Goal: Task Accomplishment & Management: Manage account settings

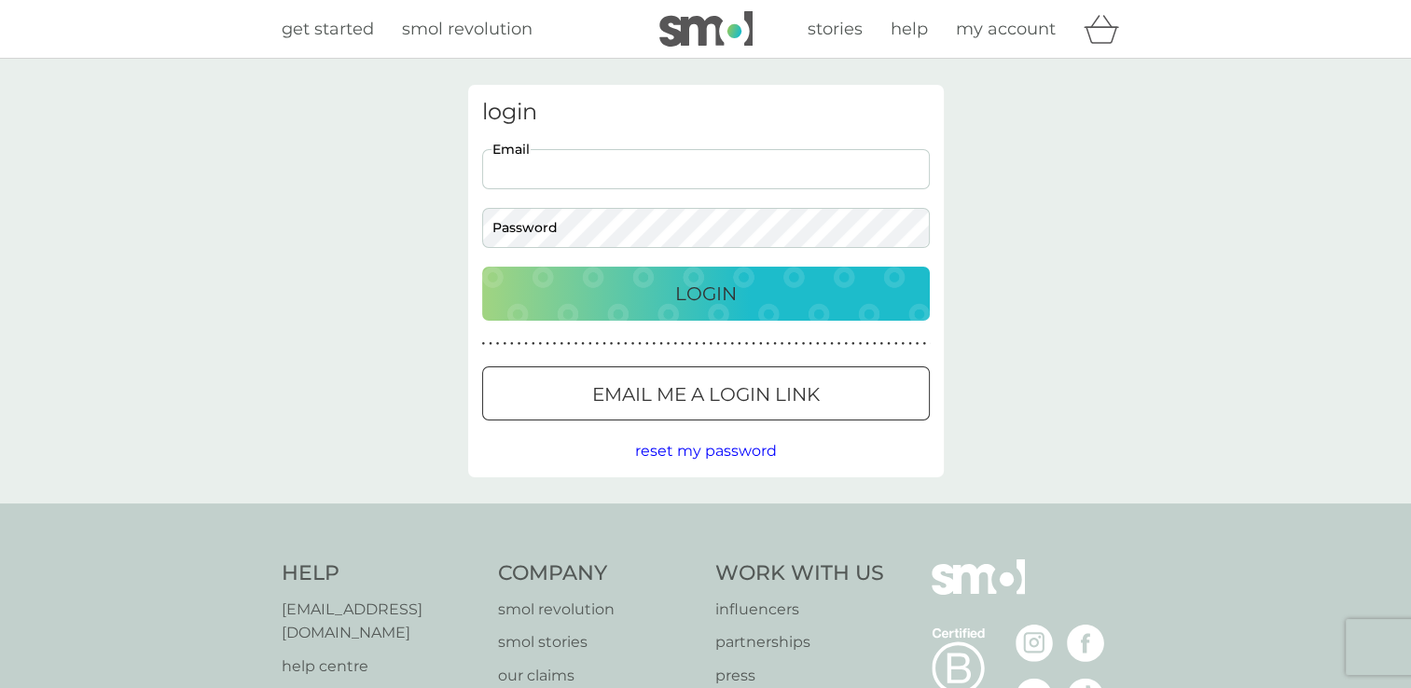
click at [618, 160] on input "Email" at bounding box center [706, 169] width 448 height 40
type input "[EMAIL_ADDRESS][DOMAIN_NAME]"
click at [482, 267] on button "Login" at bounding box center [706, 294] width 448 height 54
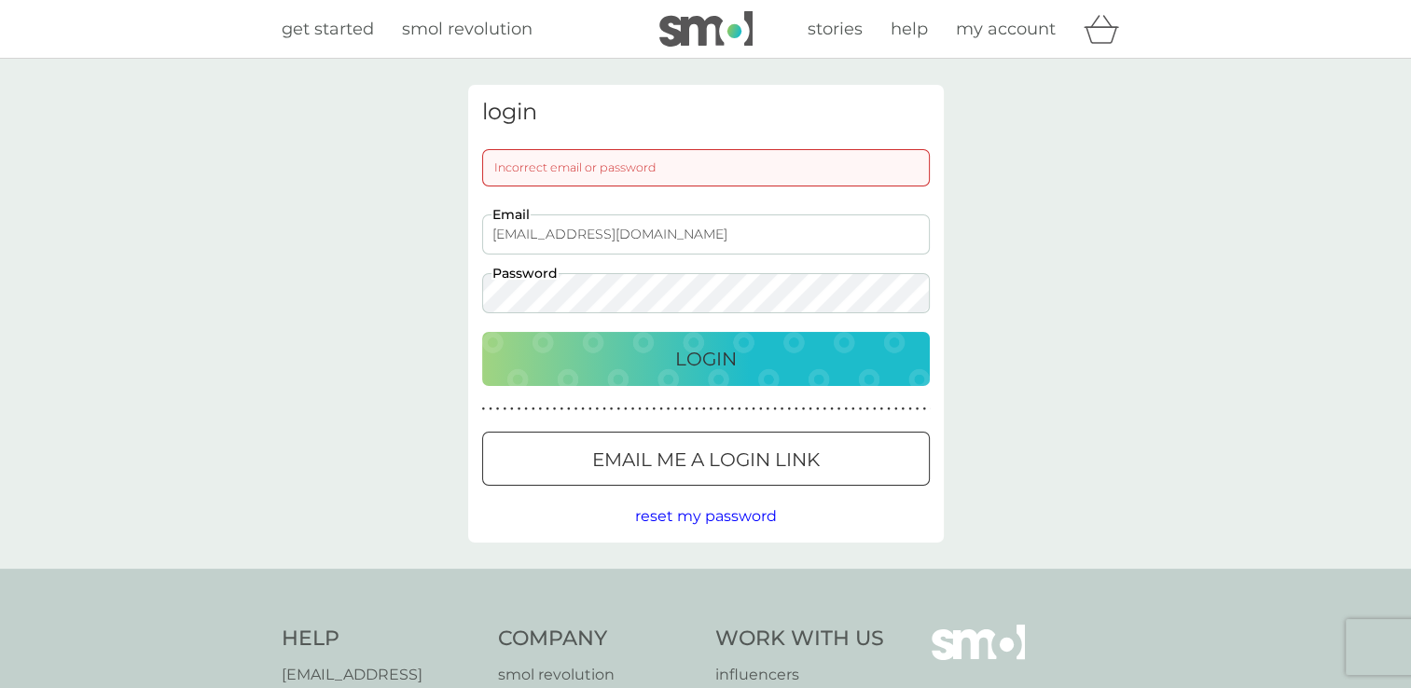
click at [731, 459] on div at bounding box center [705, 460] width 67 height 20
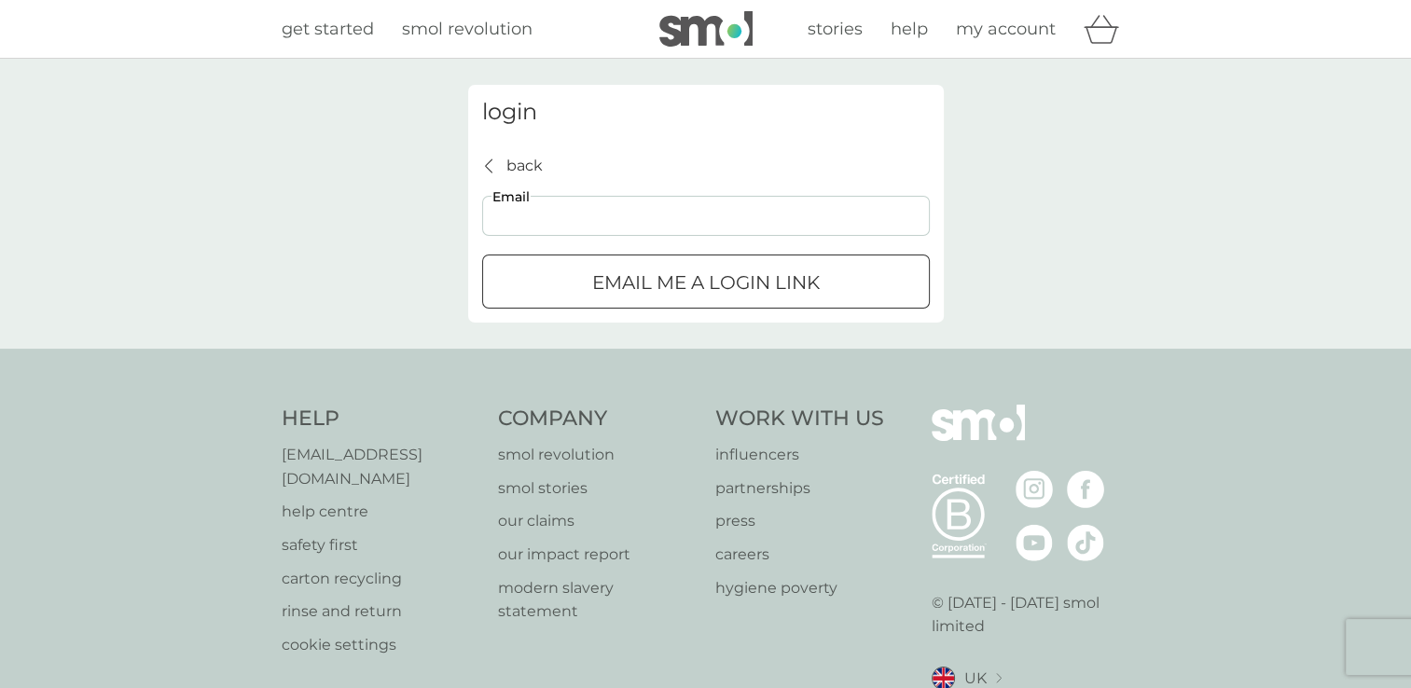
click at [727, 215] on input "Email" at bounding box center [706, 216] width 448 height 40
type input "[EMAIL_ADDRESS][DOMAIN_NAME]"
click at [698, 282] on div "submit" at bounding box center [705, 283] width 67 height 20
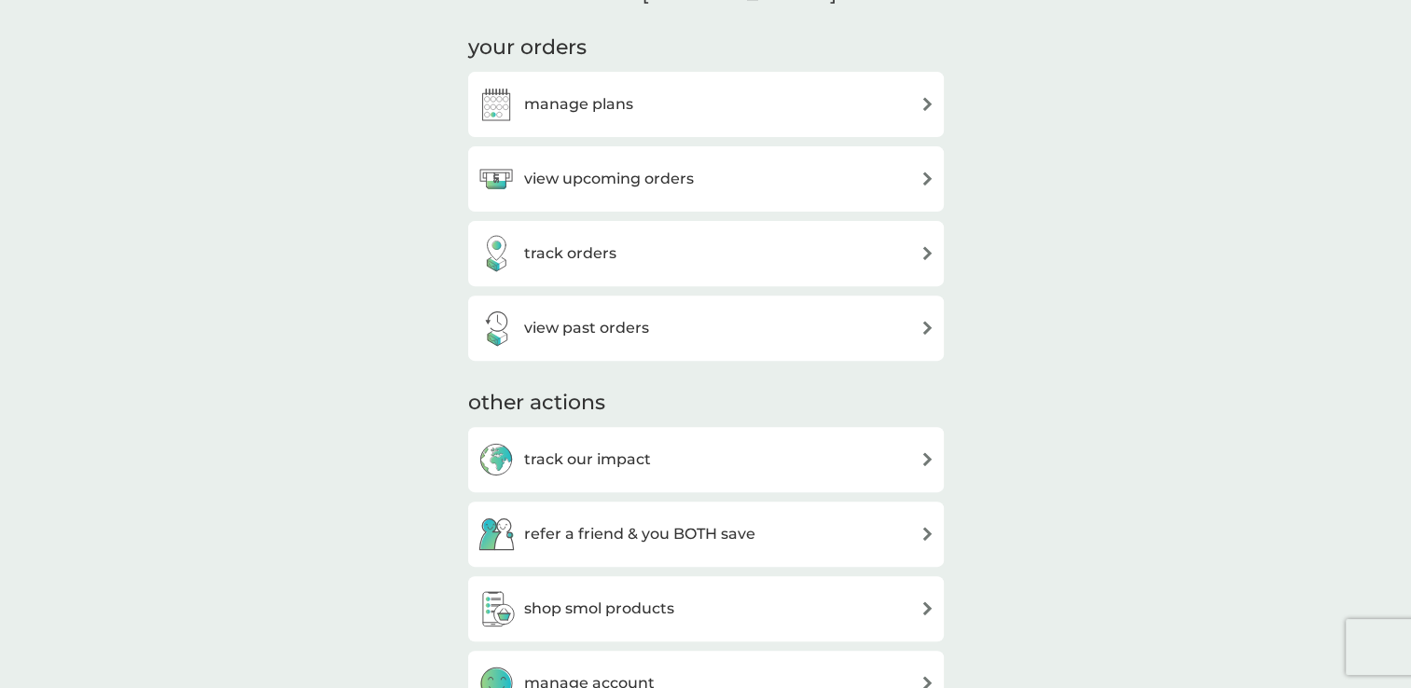
scroll to position [616, 0]
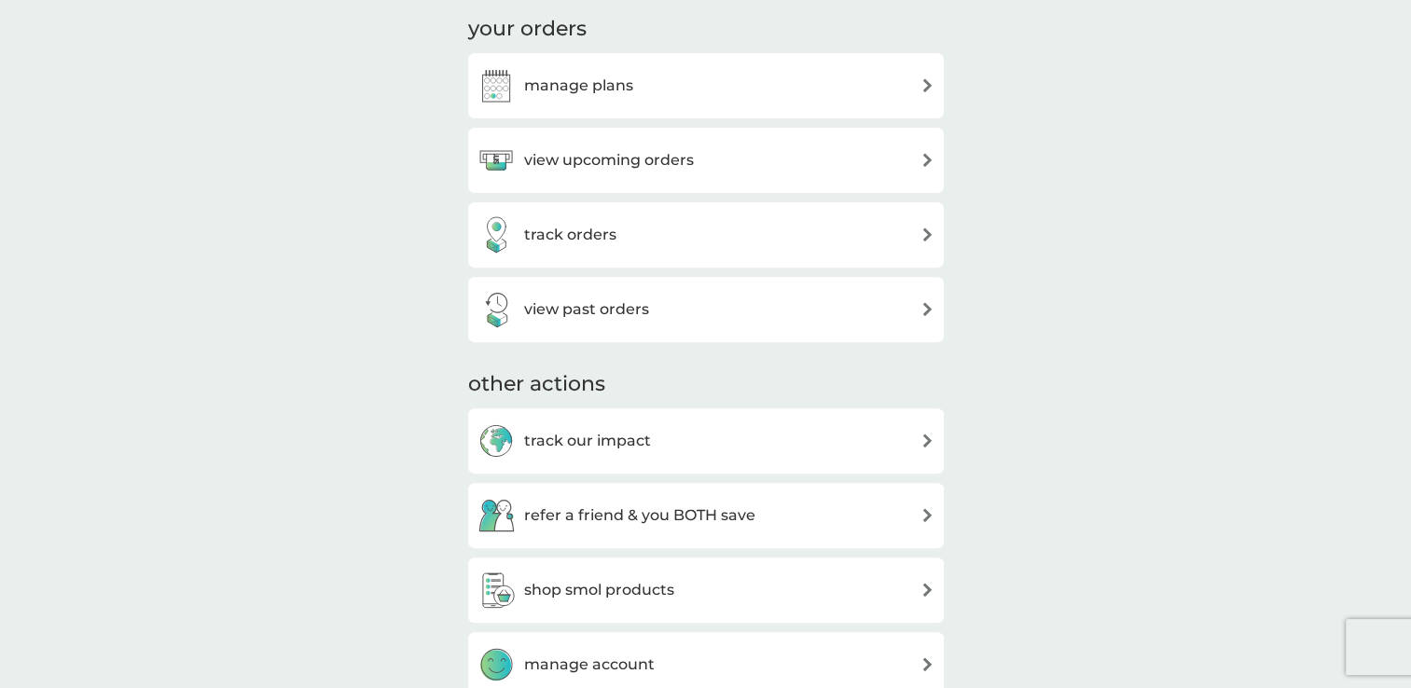
click at [793, 101] on div "manage plans" at bounding box center [706, 85] width 457 height 37
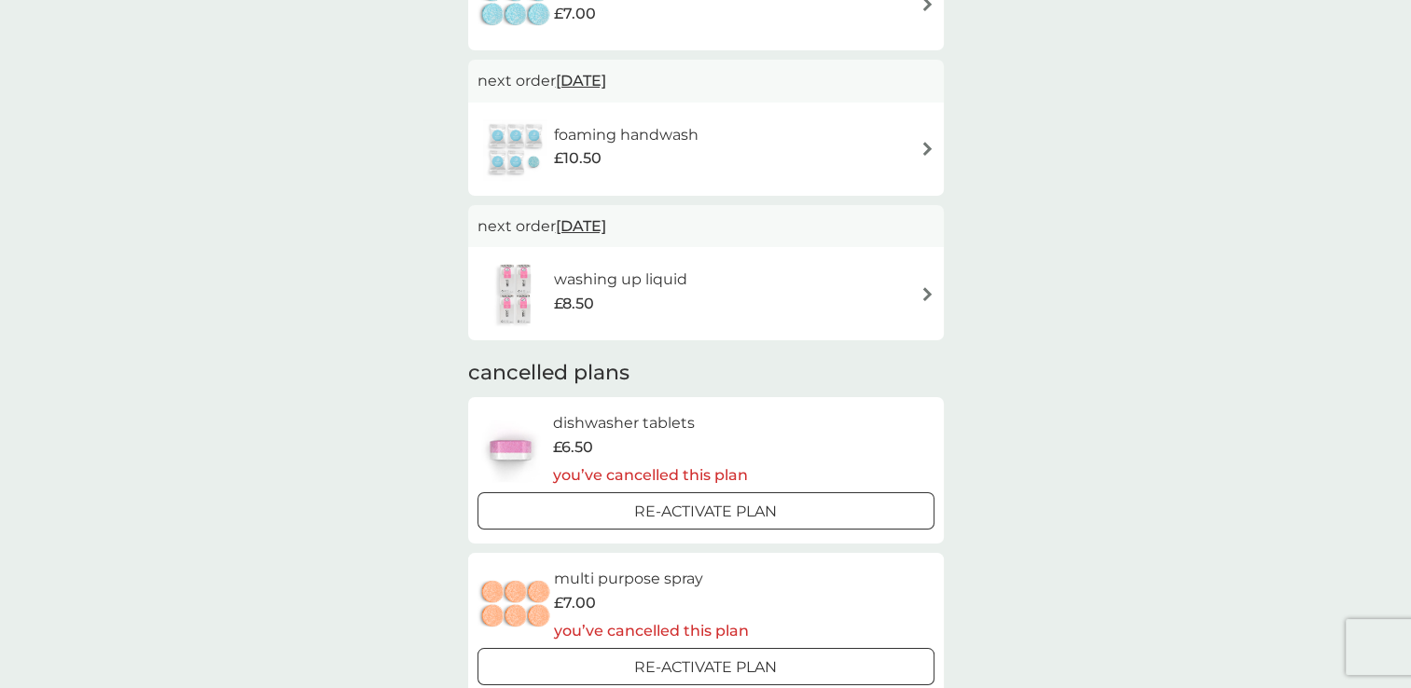
scroll to position [256, 0]
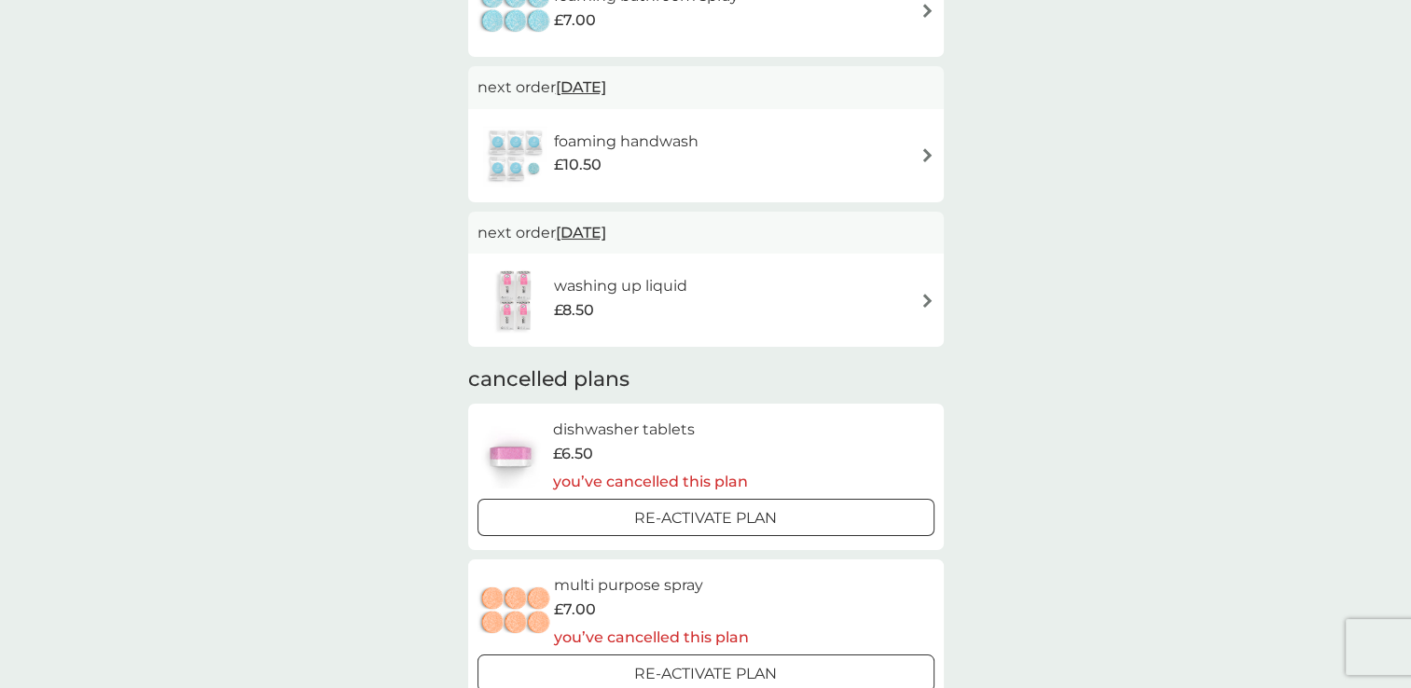
click at [924, 310] on div "washing up liquid £8.50" at bounding box center [706, 300] width 457 height 65
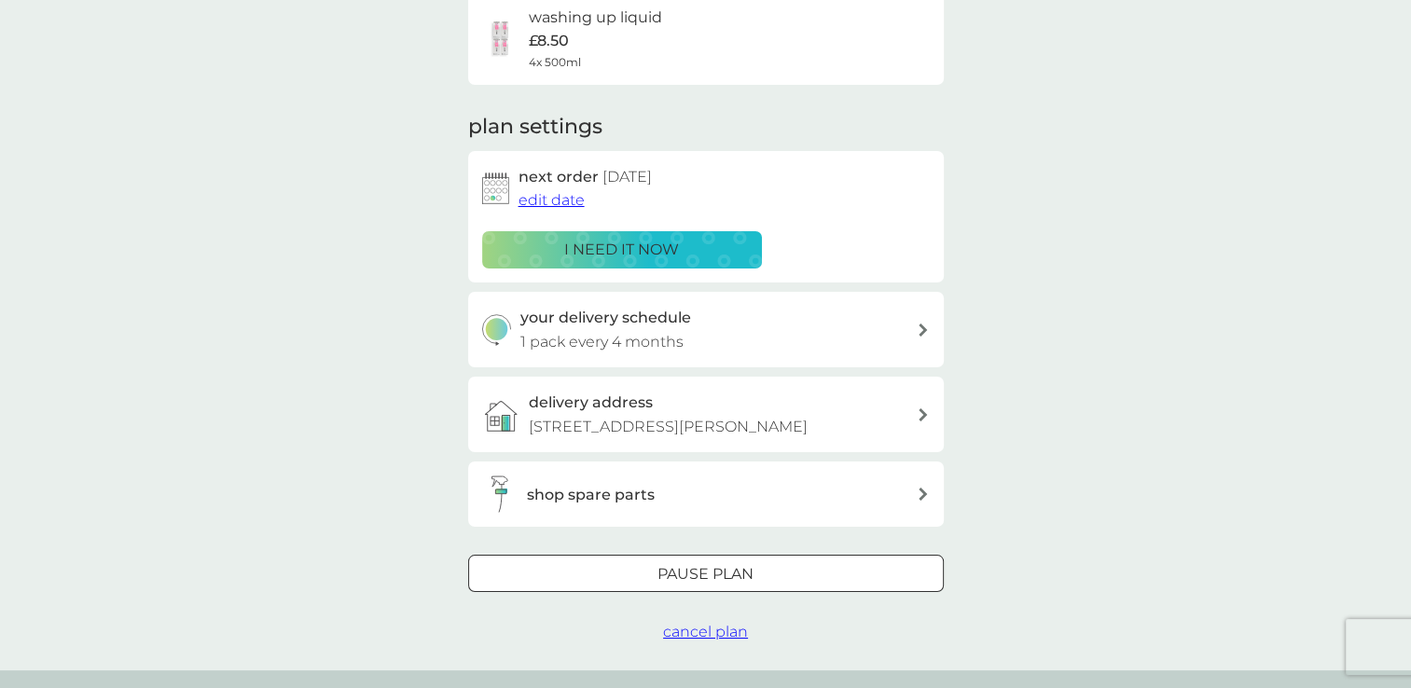
scroll to position [241, 0]
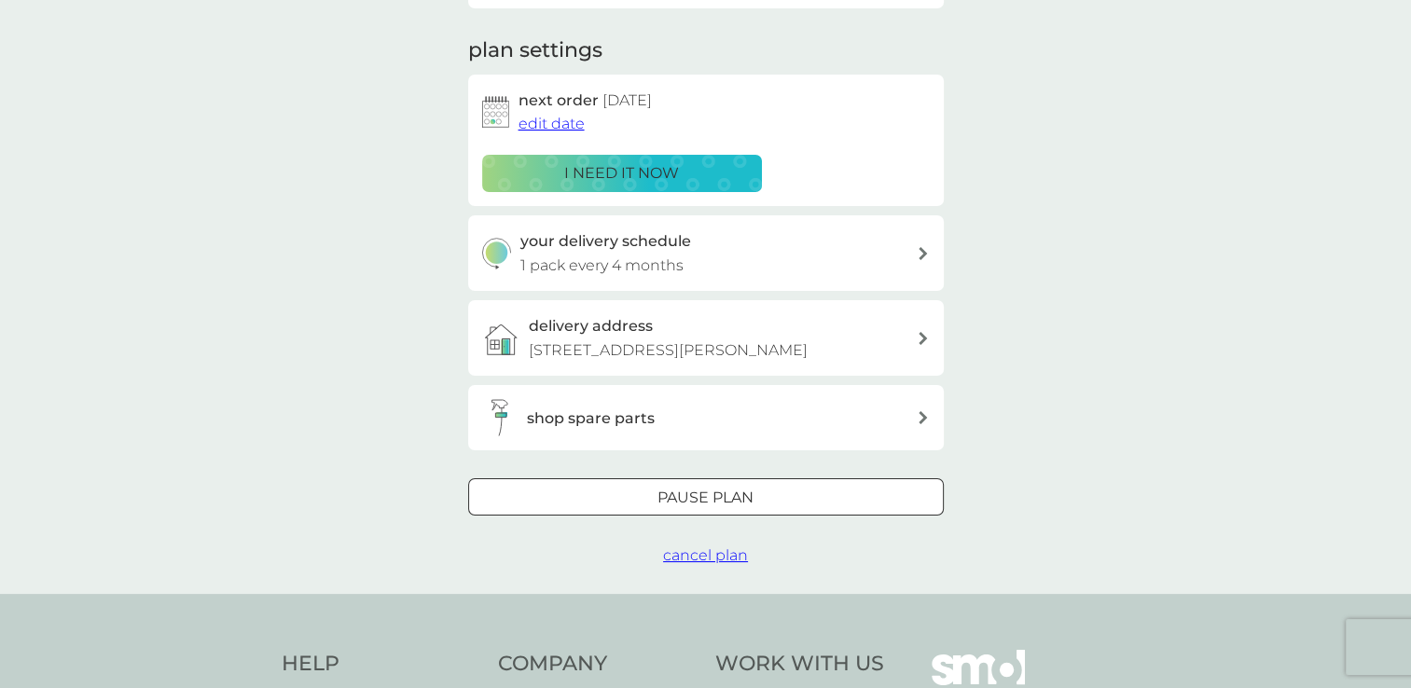
click at [705, 507] on p "Pause plan" at bounding box center [705, 498] width 96 height 24
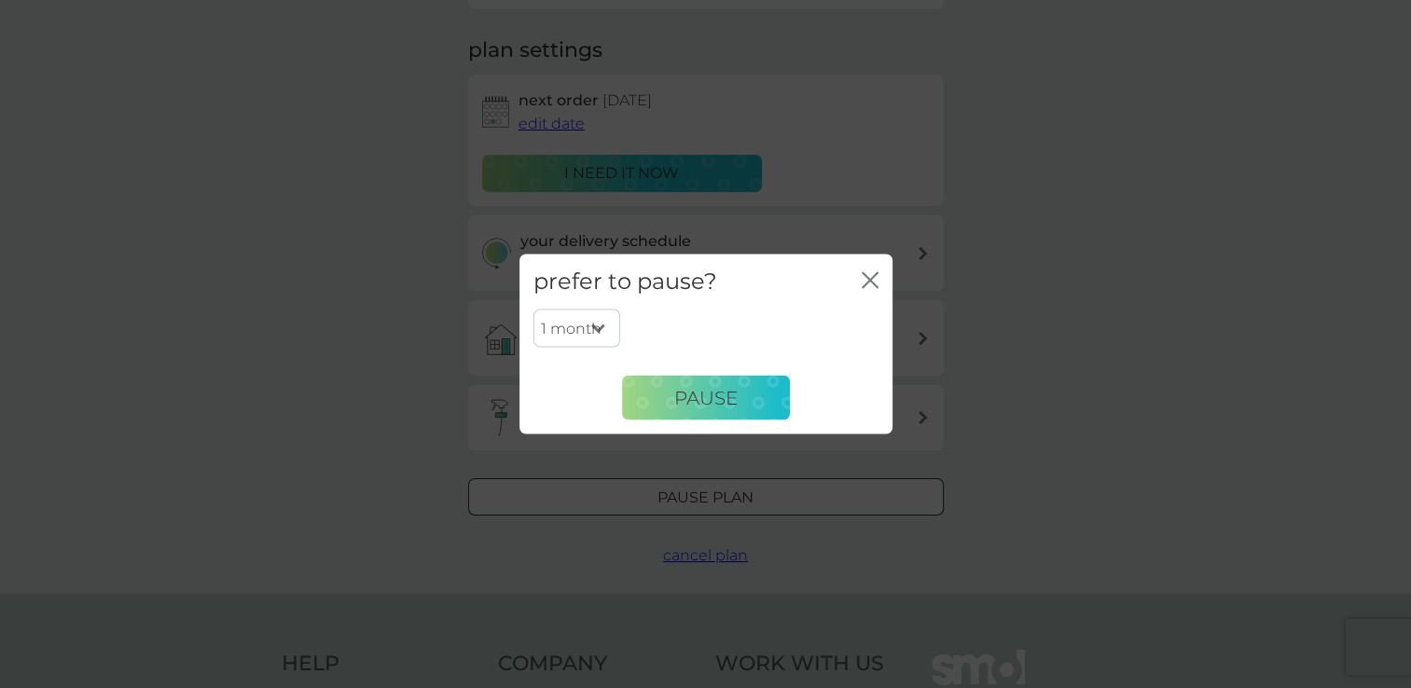
click at [604, 330] on select "1 month 2 months 3 months 4 months 5 months 6 months" at bounding box center [576, 328] width 87 height 39
select select "3"
click at [533, 309] on select "1 month 2 months 3 months 4 months 5 months 6 months" at bounding box center [576, 328] width 87 height 39
click at [679, 403] on span "Pause" at bounding box center [705, 397] width 63 height 22
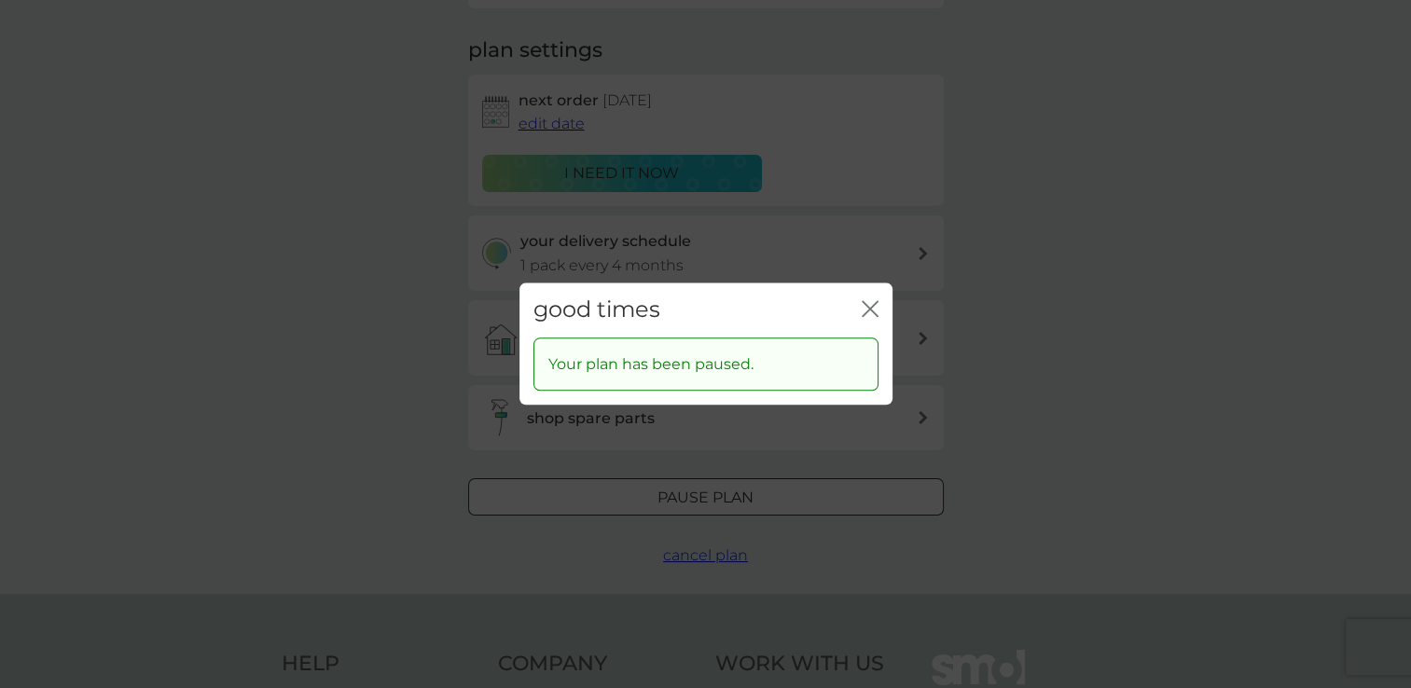
click at [863, 307] on icon "close" at bounding box center [870, 308] width 17 height 17
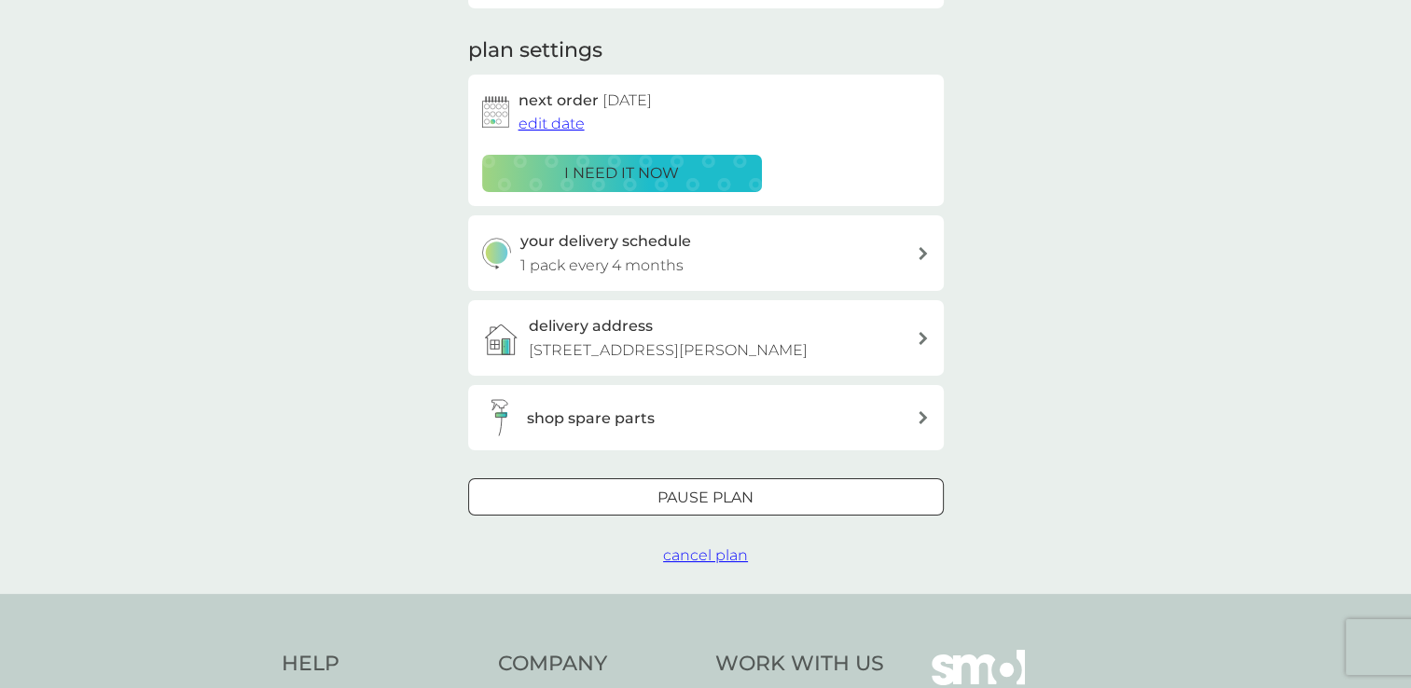
scroll to position [0, 0]
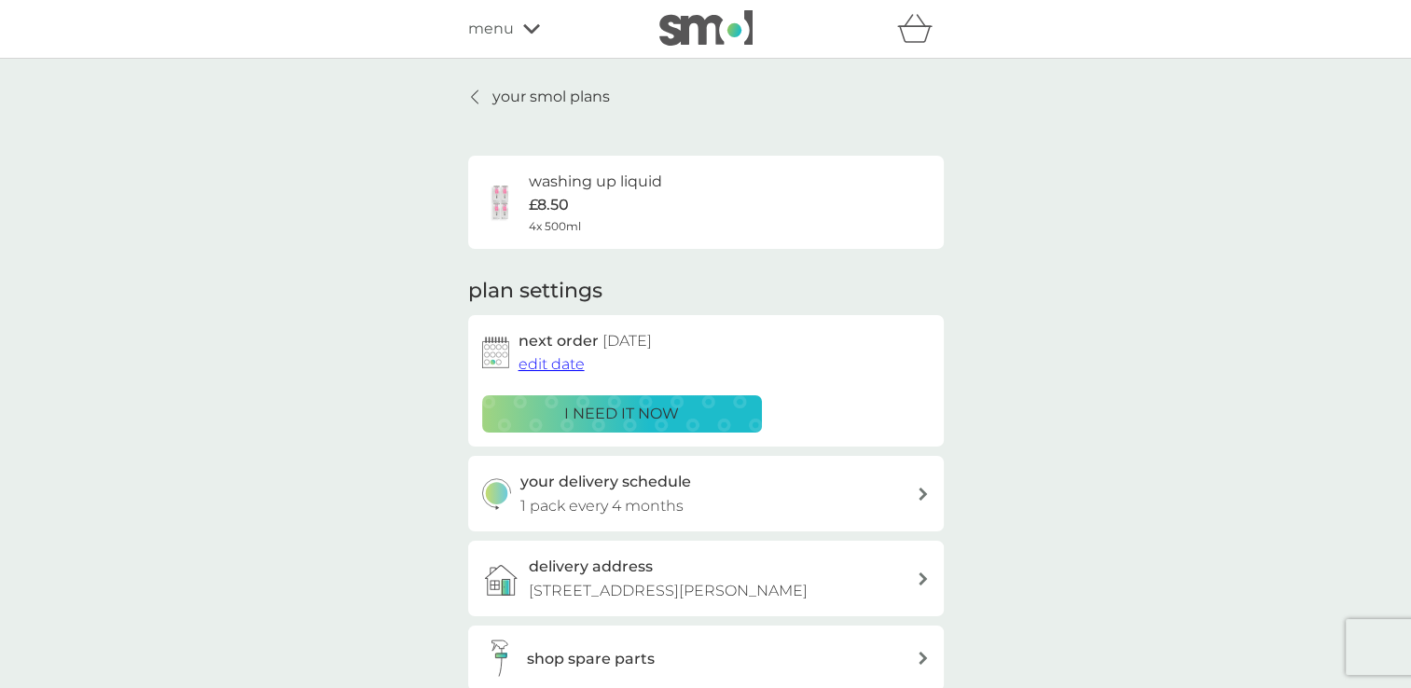
click at [462, 91] on div "your smol plans washing up liquid £8.50 4x 500ml plan settings next order 28 Ma…" at bounding box center [706, 447] width 504 height 724
click at [485, 96] on link "your smol plans" at bounding box center [539, 97] width 142 height 24
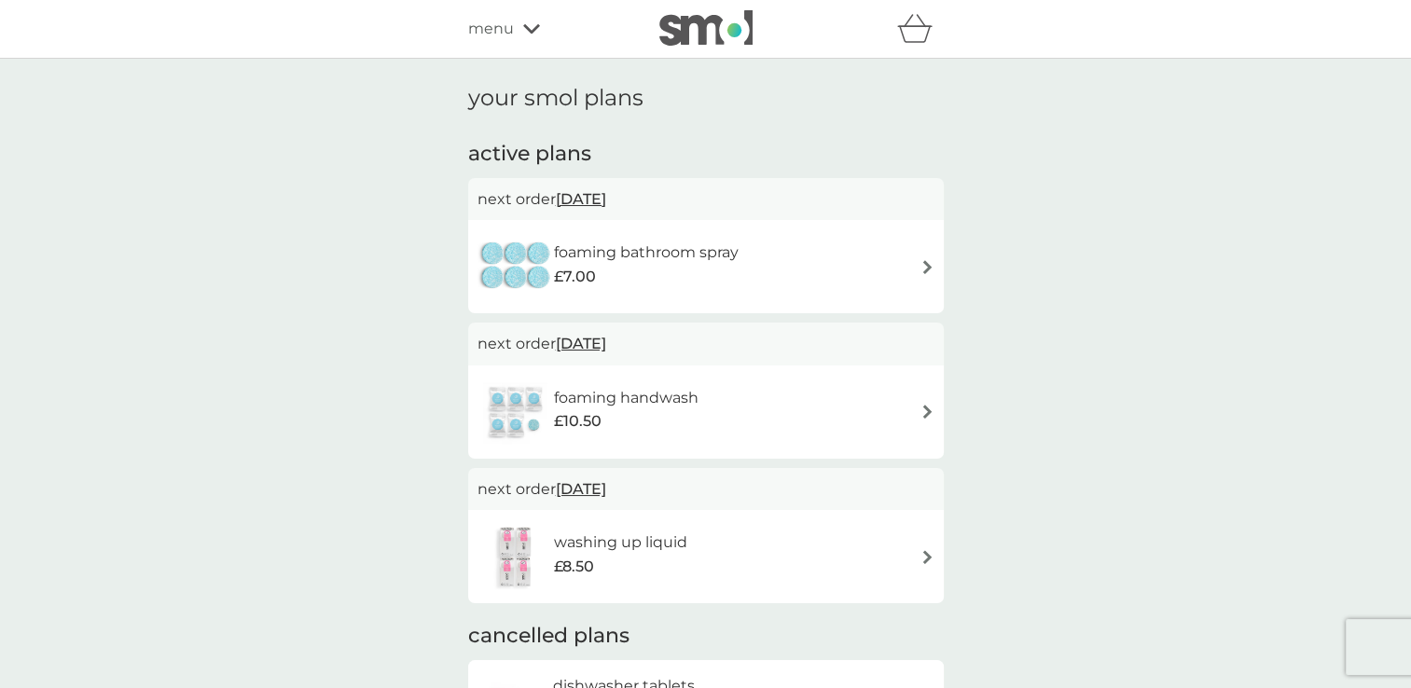
click at [925, 270] on img at bounding box center [927, 267] width 14 height 14
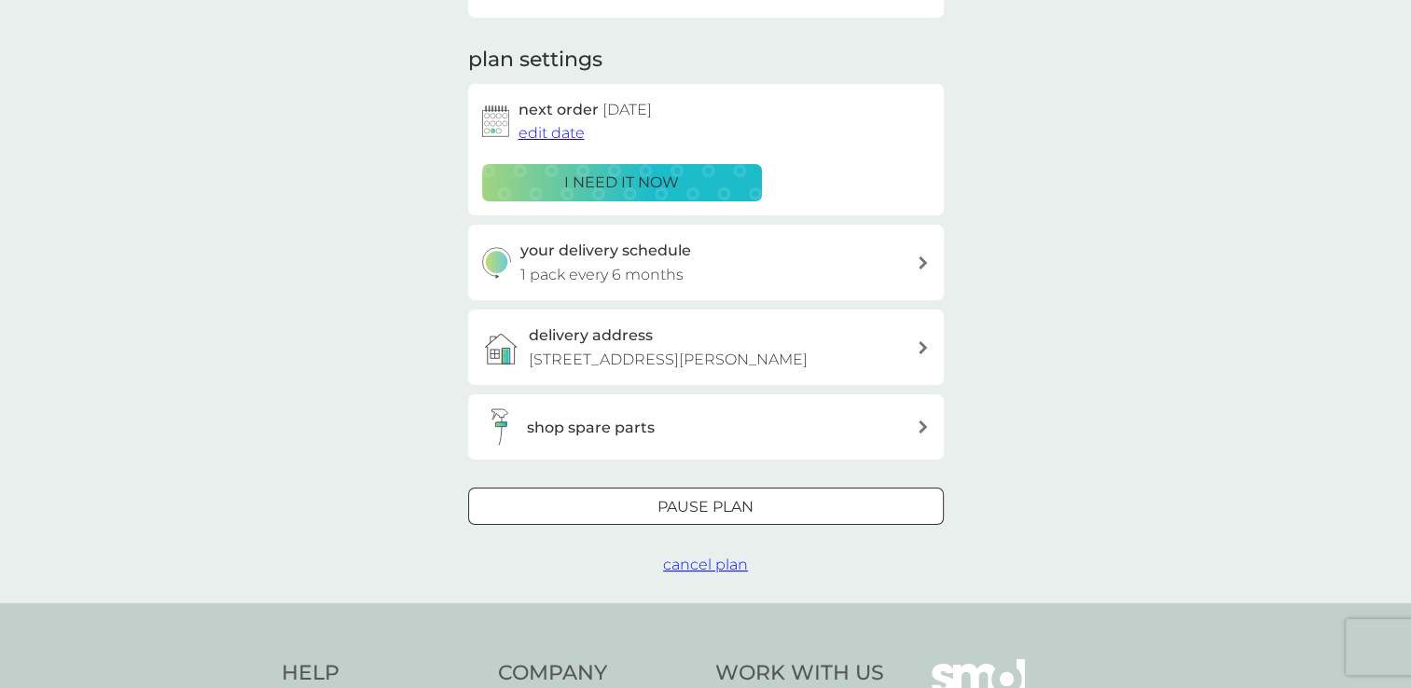
scroll to position [233, 0]
click at [803, 512] on div "Pause plan" at bounding box center [706, 505] width 474 height 24
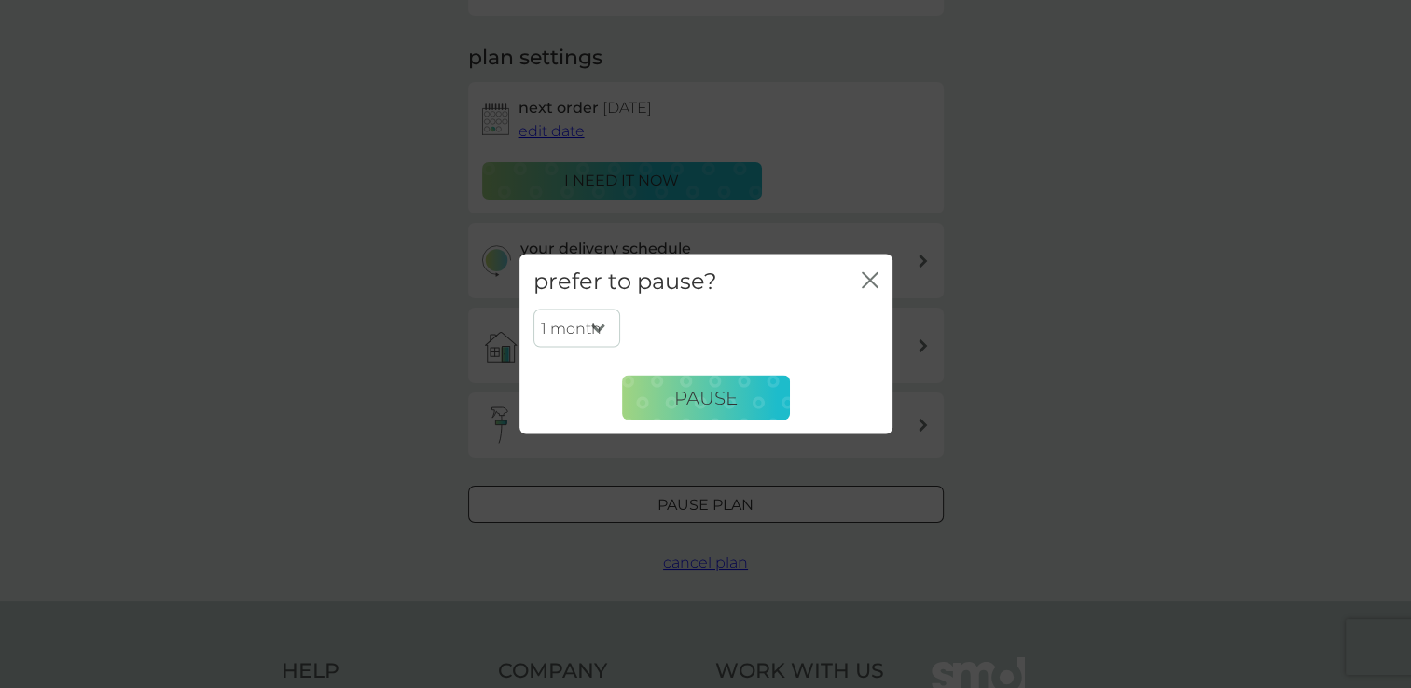
click at [600, 332] on select "1 month 2 months 3 months 4 months 5 months 6 months" at bounding box center [576, 328] width 87 height 39
select select "4"
click at [533, 309] on select "1 month 2 months 3 months 4 months 5 months 6 months" at bounding box center [576, 328] width 87 height 39
click at [679, 401] on span "Pause" at bounding box center [705, 397] width 63 height 22
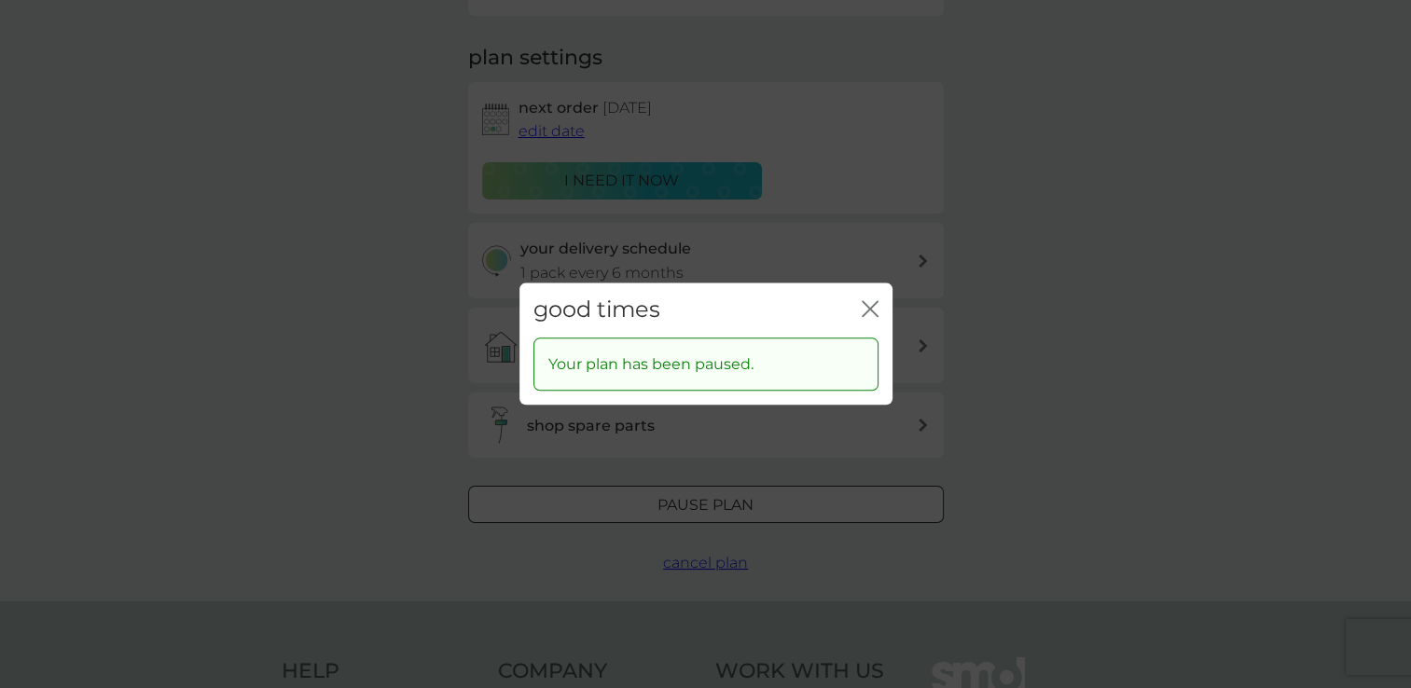
click at [857, 316] on div "good times close" at bounding box center [705, 310] width 373 height 55
click at [863, 311] on icon "close" at bounding box center [870, 308] width 17 height 17
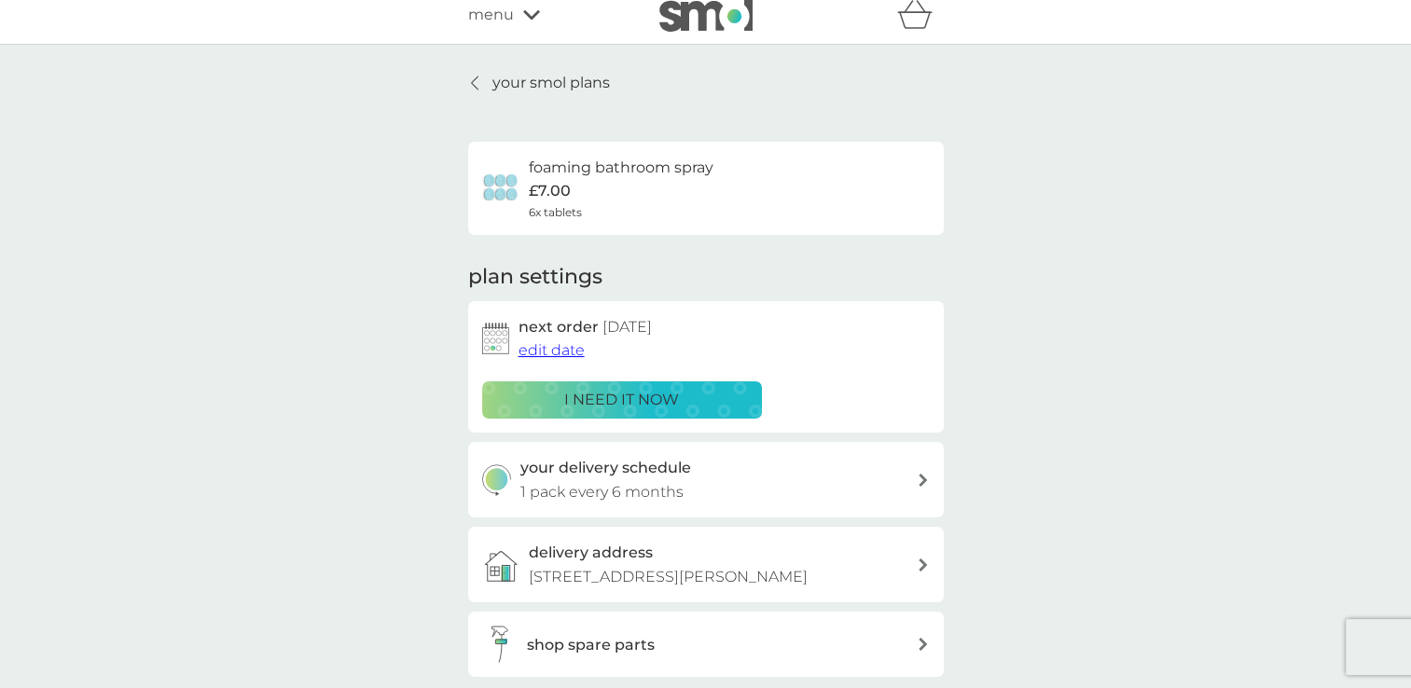
scroll to position [0, 0]
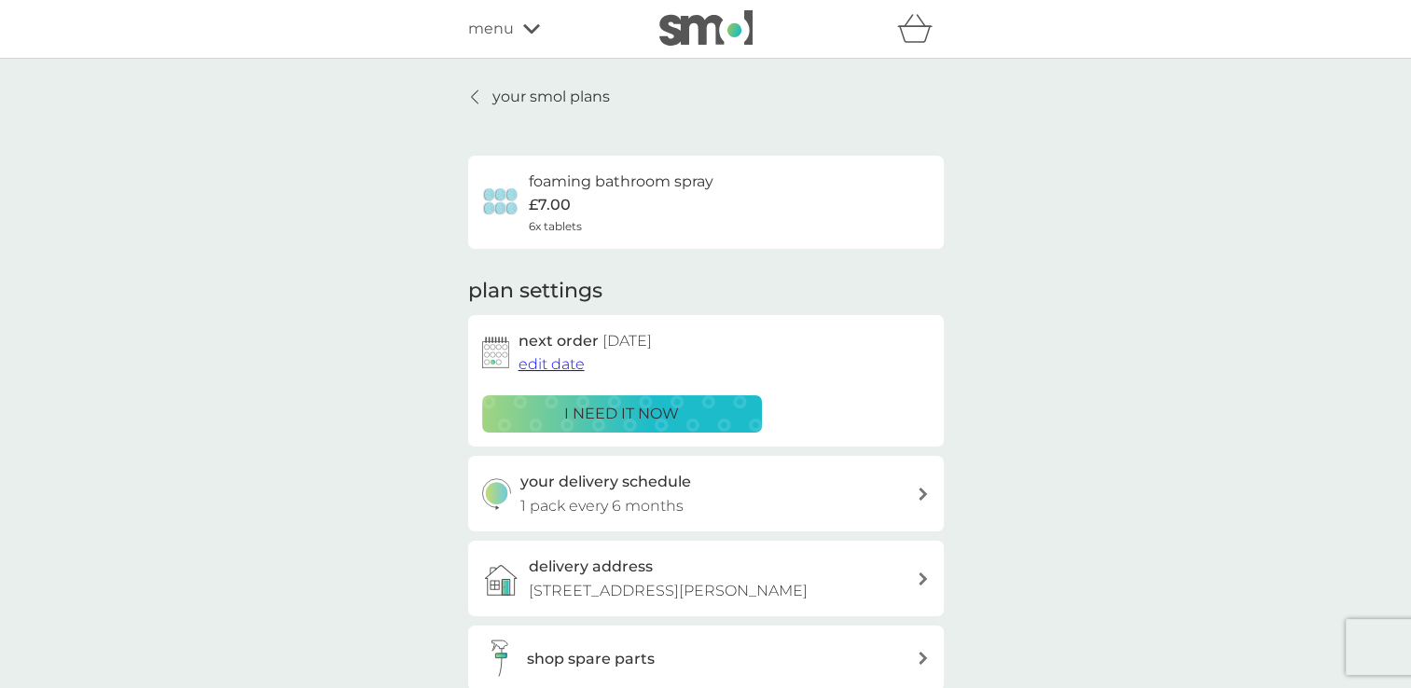
click at [484, 113] on div "your smol plans foaming bathroom spray £7.00 6x tablets plan settings next orde…" at bounding box center [706, 447] width 476 height 724
click at [469, 90] on div at bounding box center [475, 97] width 13 height 15
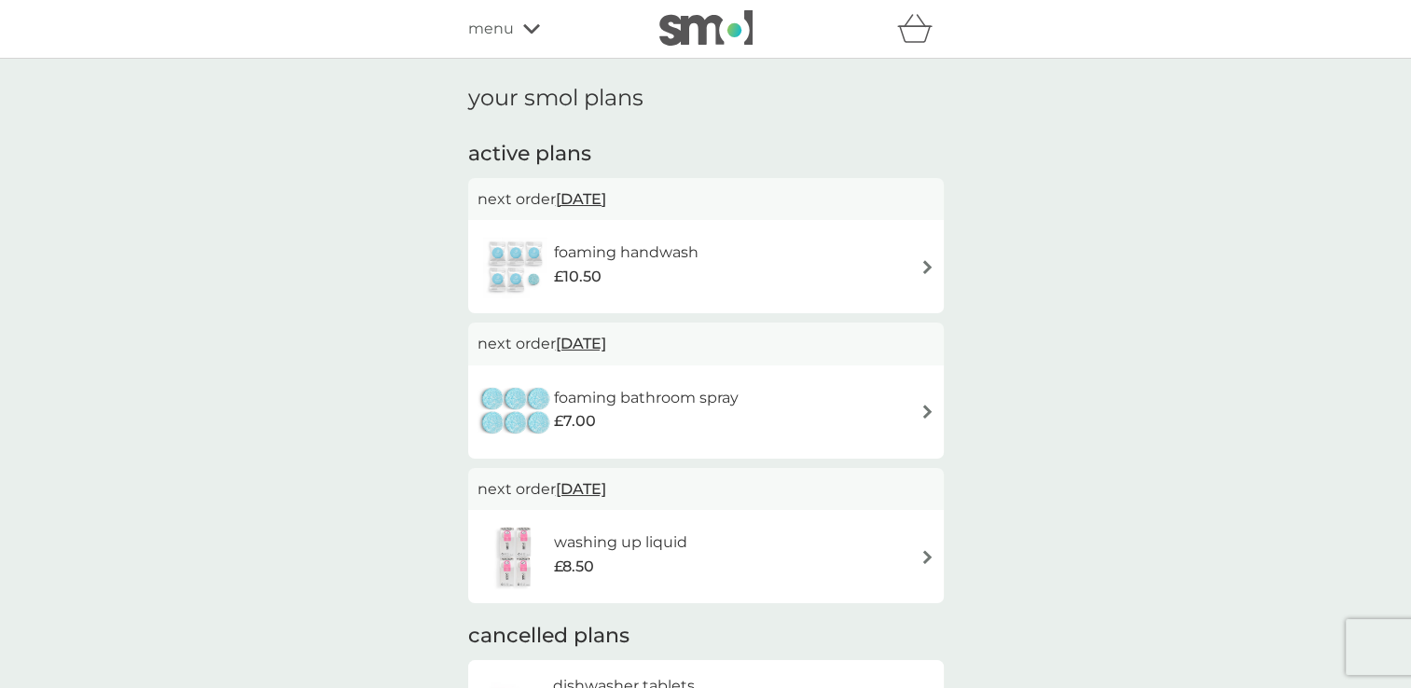
scroll to position [30, 0]
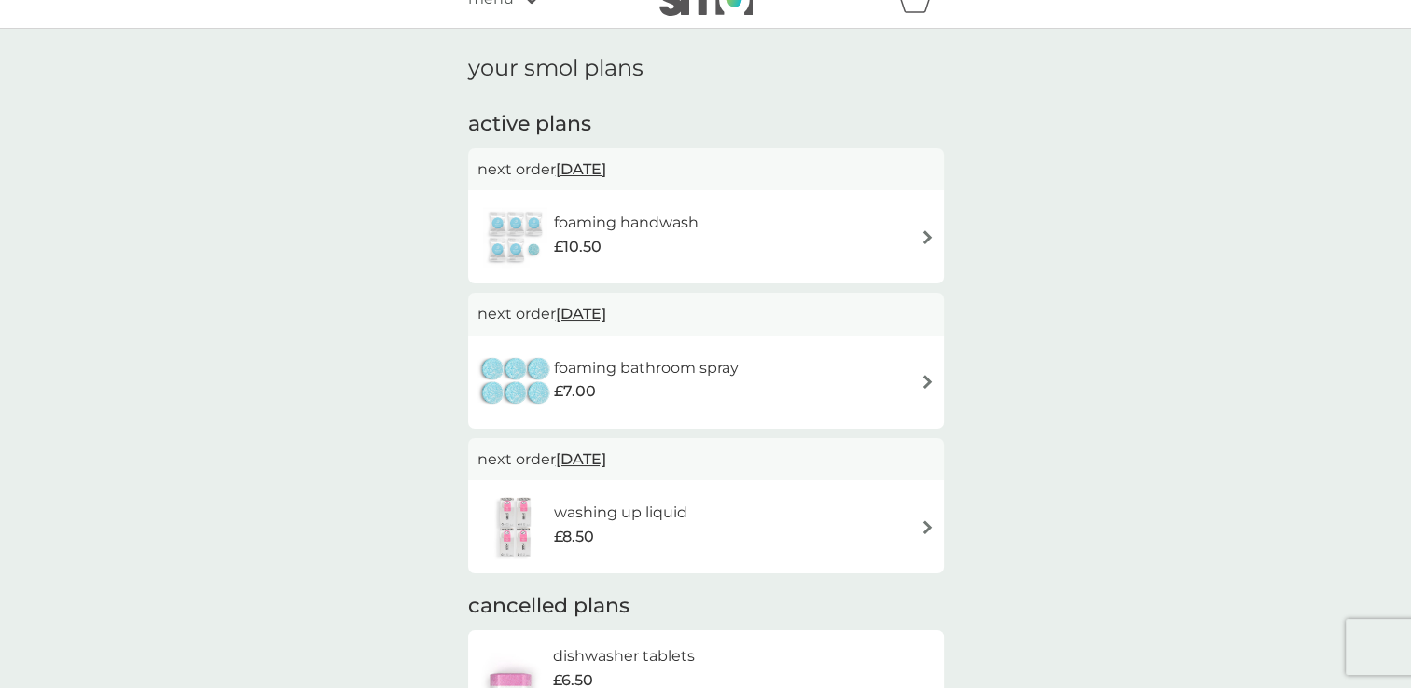
click at [920, 379] on img at bounding box center [927, 382] width 14 height 14
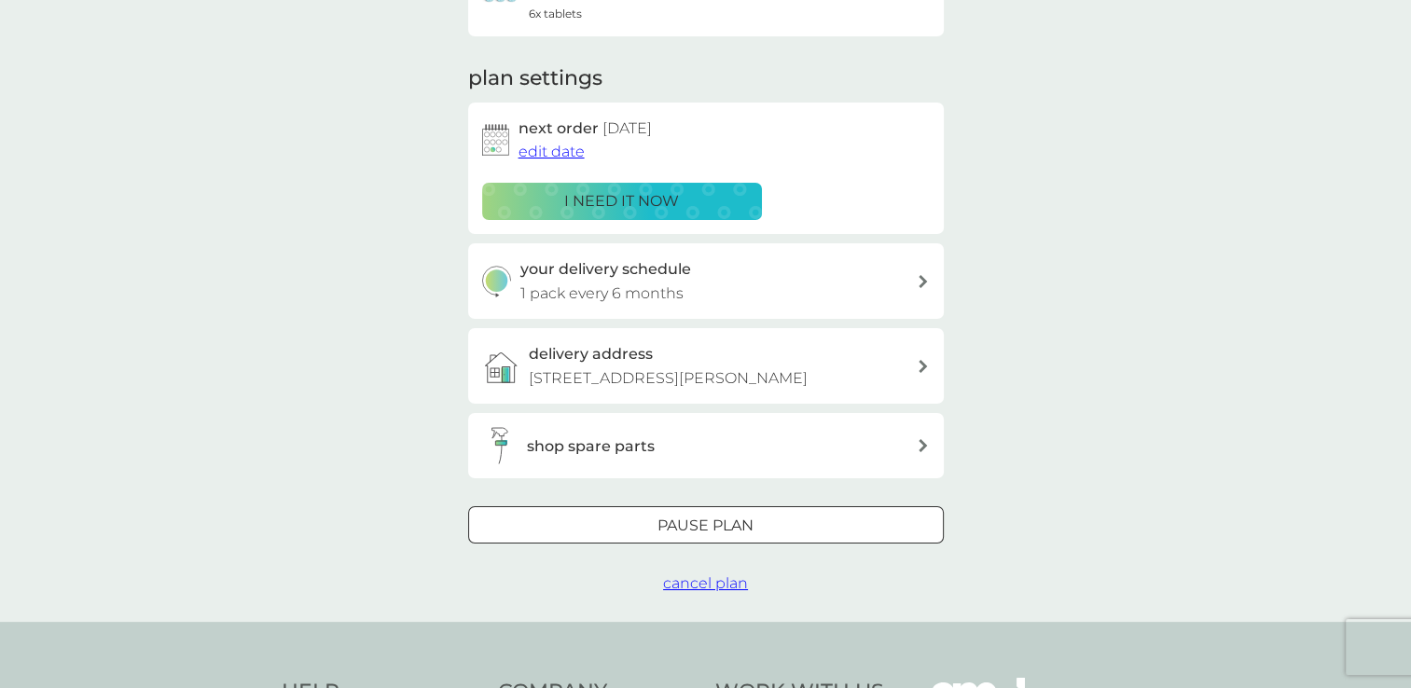
scroll to position [216, 0]
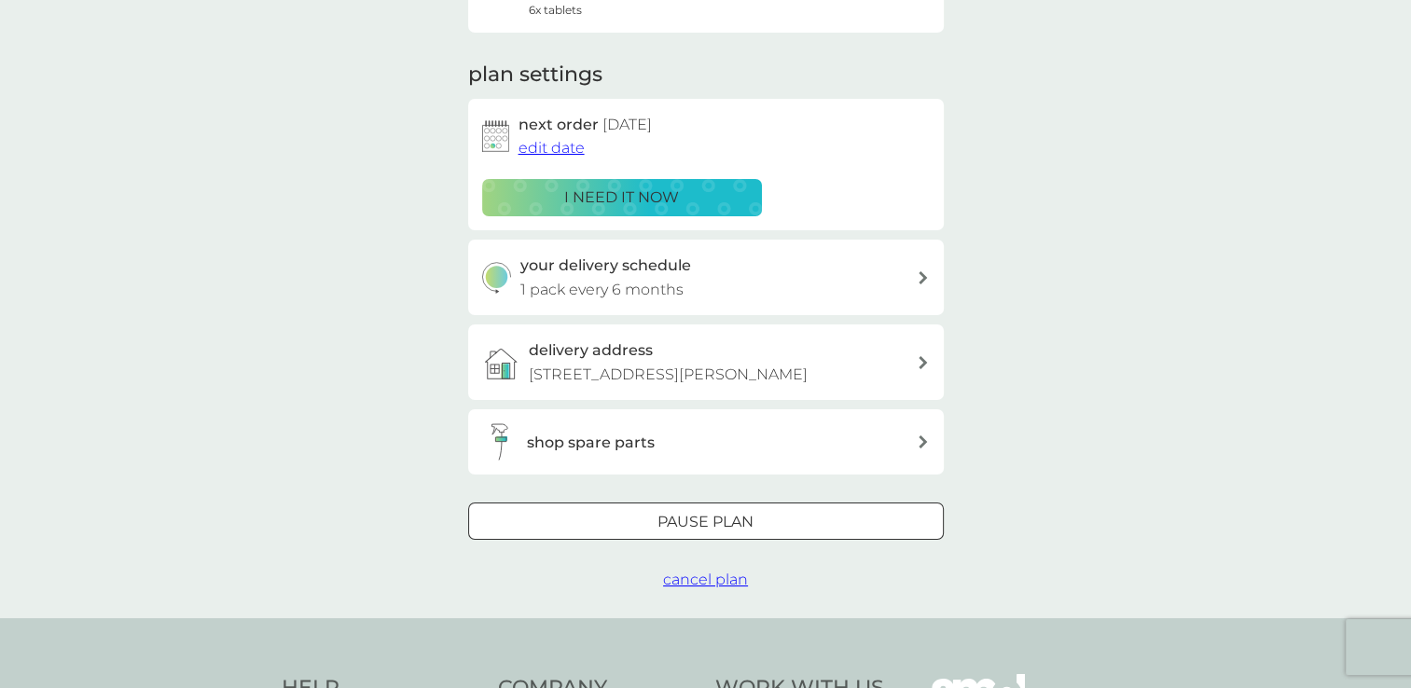
click at [772, 518] on div "Pause plan" at bounding box center [706, 522] width 474 height 24
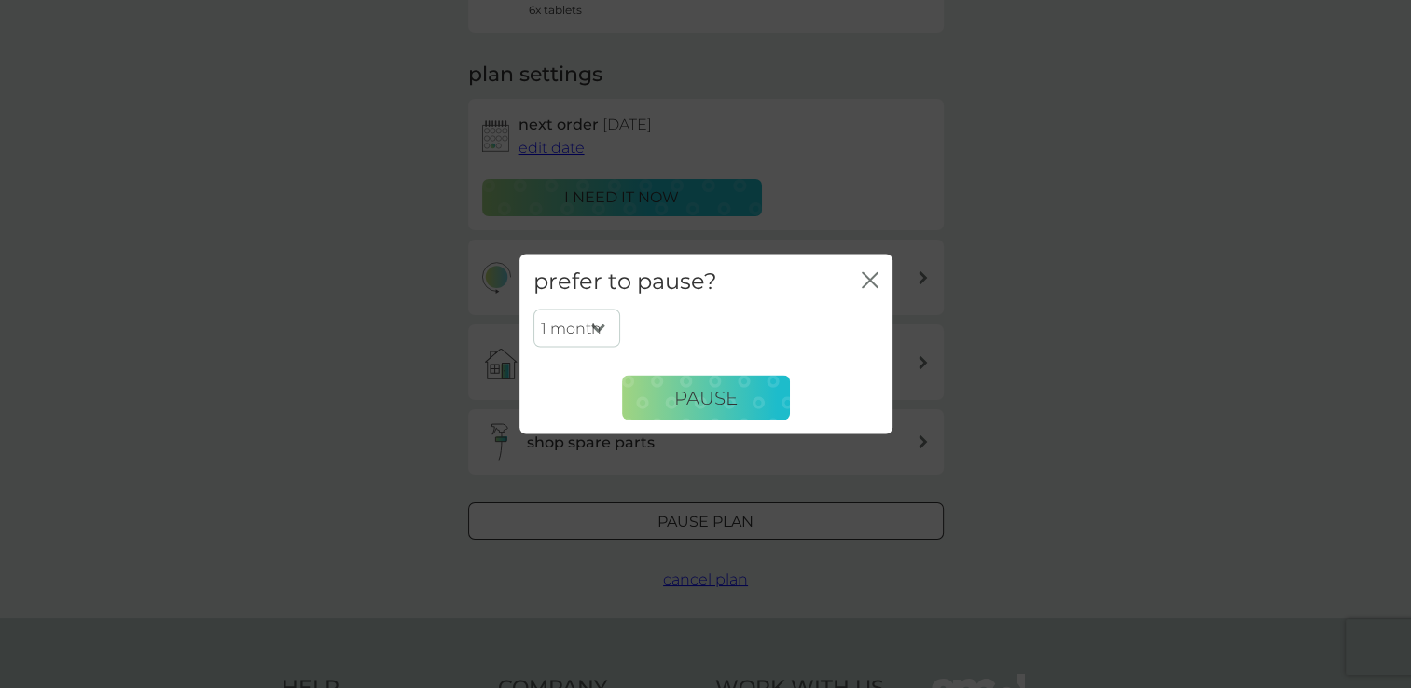
click at [604, 340] on select "1 month 2 months 3 months 4 months 5 months 6 months" at bounding box center [576, 328] width 87 height 39
select select "4"
click at [533, 309] on select "1 month 2 months 3 months 4 months 5 months 6 months" at bounding box center [576, 328] width 87 height 39
click at [679, 405] on span "Pause" at bounding box center [705, 397] width 63 height 22
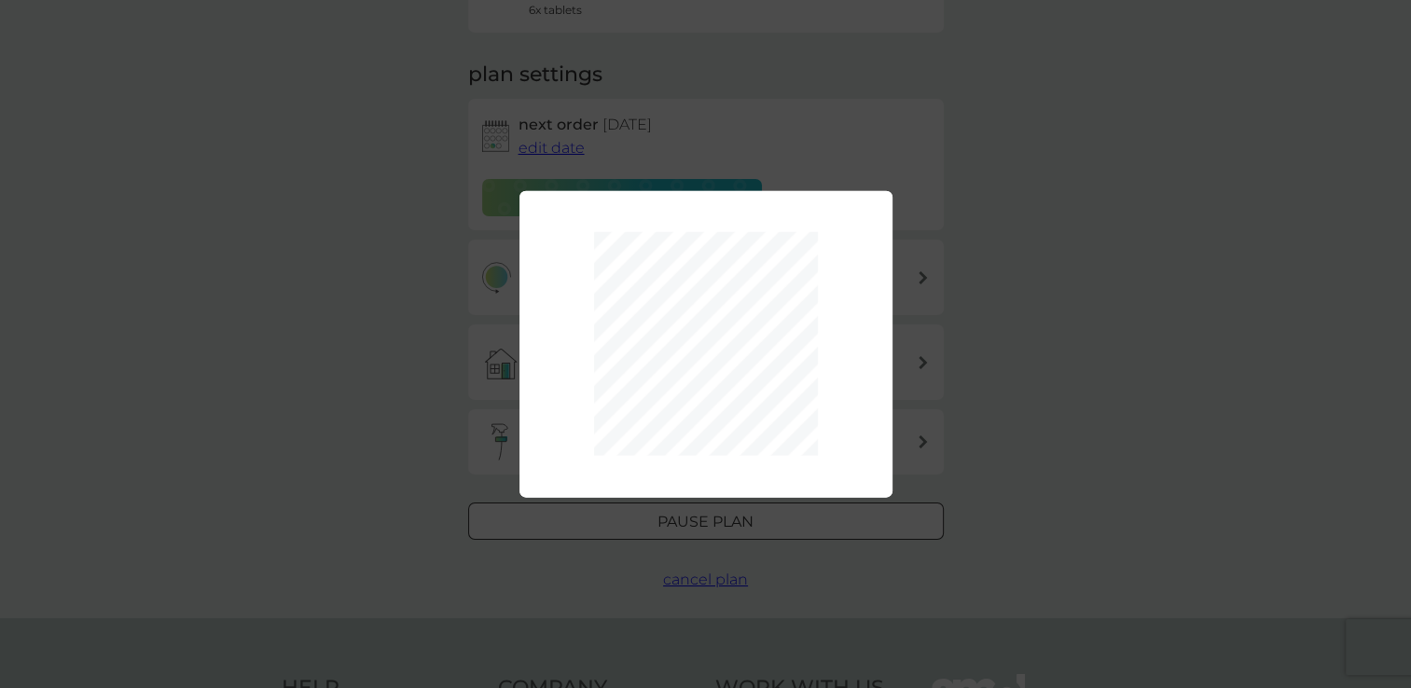
click at [1040, 404] on div "1 month 2 months 3 months 4 months 5 months 6 months Pause" at bounding box center [705, 344] width 1411 height 688
